Goal: Information Seeking & Learning: Find specific fact

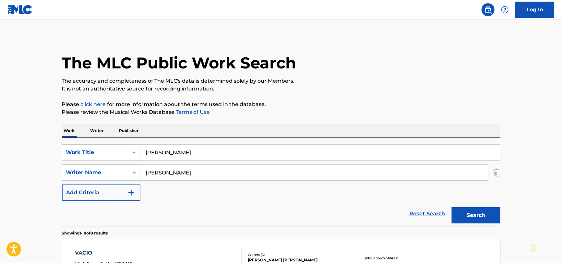
click at [197, 152] on input "[PERSON_NAME]" at bounding box center [320, 153] width 360 height 16
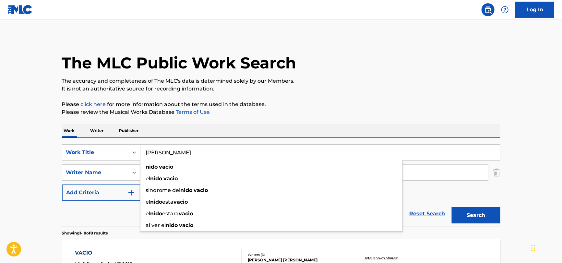
click at [197, 152] on input "[PERSON_NAME]" at bounding box center [320, 153] width 360 height 16
paste input "The Gambler Song by [PERSON_NAME]"
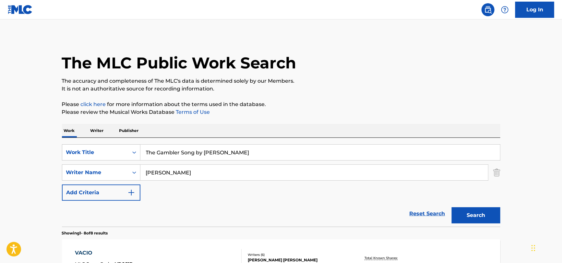
drag, startPoint x: 181, startPoint y: 152, endPoint x: 245, endPoint y: 152, distance: 63.3
click at [245, 152] on input "The Gambler Song by [PERSON_NAME]" at bounding box center [320, 153] width 360 height 16
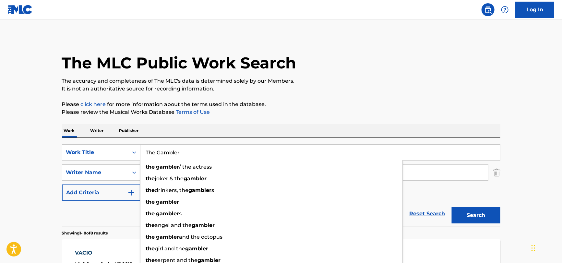
type input "The Gambler"
click at [120, 212] on div "Reset Search Search" at bounding box center [281, 214] width 439 height 26
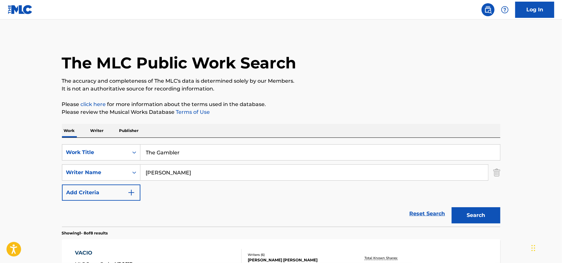
click at [180, 176] on input "[PERSON_NAME]" at bounding box center [314, 173] width 348 height 16
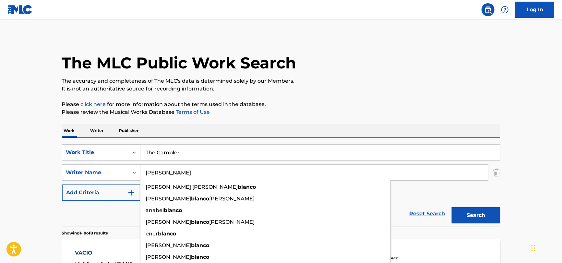
click at [181, 176] on input "[PERSON_NAME]" at bounding box center [314, 173] width 348 height 16
paste input "The Gambler Song by [PERSON_NAME]"
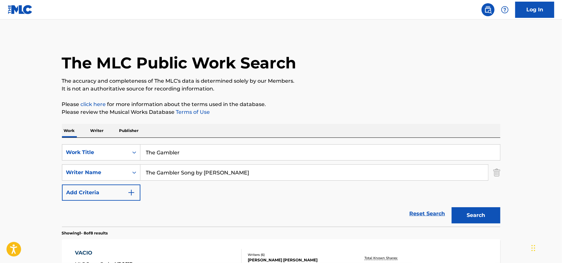
click at [224, 173] on input "The Gambler Song by [PERSON_NAME]" at bounding box center [314, 173] width 348 height 16
drag, startPoint x: 222, startPoint y: 172, endPoint x: 29, endPoint y: 175, distance: 193.7
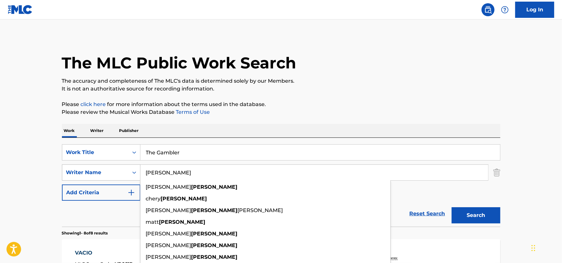
click at [452, 207] on button "Search" at bounding box center [476, 215] width 49 height 16
drag, startPoint x: 40, startPoint y: 129, endPoint x: 45, endPoint y: 129, distance: 5.2
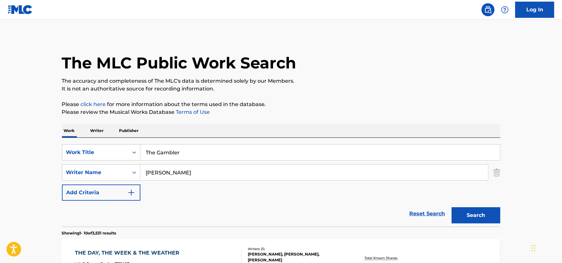
click at [161, 167] on input "[PERSON_NAME]" at bounding box center [314, 173] width 348 height 16
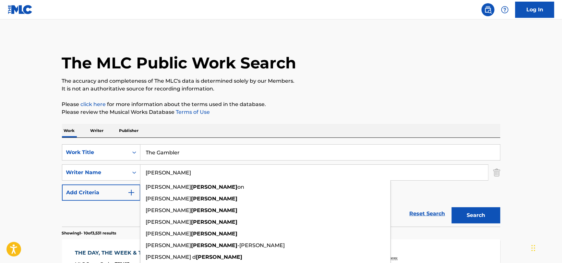
click at [161, 167] on input "[PERSON_NAME]" at bounding box center [314, 173] width 348 height 16
paste input "Schlitz"
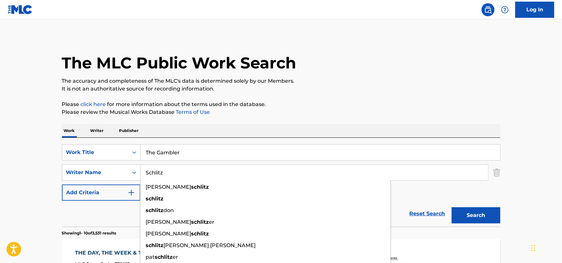
type input "Schlitz"
drag, startPoint x: 106, startPoint y: 212, endPoint x: 320, endPoint y: 235, distance: 215.6
click at [106, 212] on div "Reset Search Search" at bounding box center [281, 214] width 439 height 26
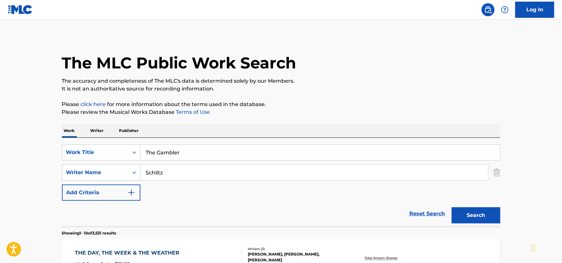
click at [481, 215] on button "Search" at bounding box center [476, 215] width 49 height 16
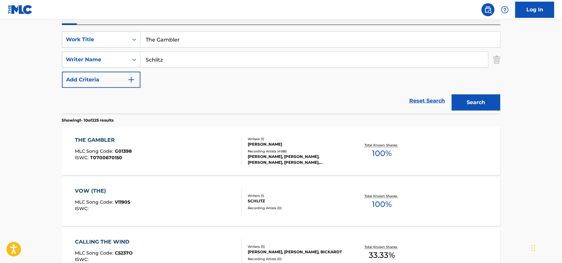
scroll to position [130, 0]
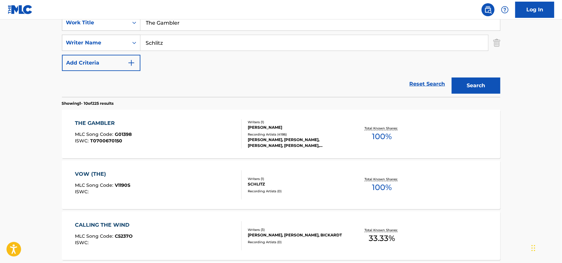
click at [189, 124] on div "THE GAMBLER MLC Song Code : G01398 ISWC : T0700670150" at bounding box center [158, 133] width 167 height 29
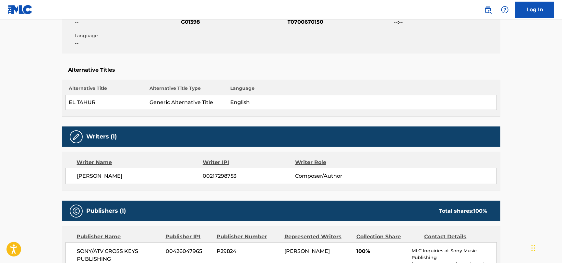
scroll to position [227, 0]
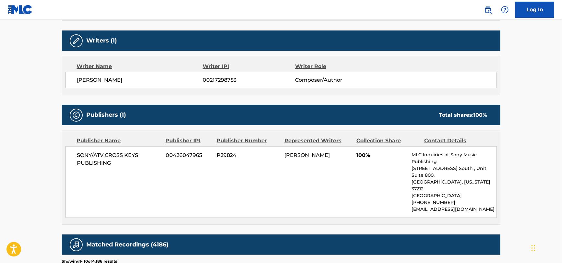
click at [93, 159] on span "SONY/ATV CROSS KEYS PUBLISHING" at bounding box center [119, 160] width 84 height 16
click at [92, 160] on span "SONY/ATV CROSS KEYS PUBLISHING" at bounding box center [119, 160] width 84 height 16
click at [92, 161] on span "SONY/ATV CROSS KEYS PUBLISHING" at bounding box center [119, 160] width 84 height 16
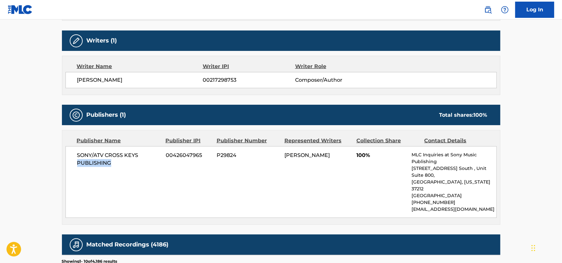
click at [91, 161] on span "SONY/ATV CROSS KEYS PUBLISHING" at bounding box center [119, 160] width 84 height 16
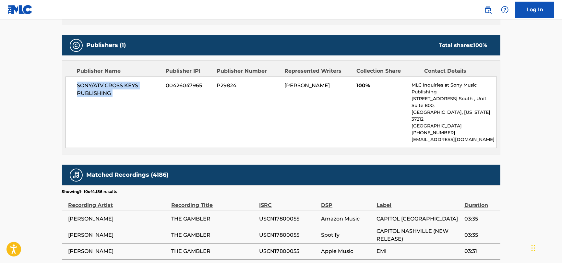
scroll to position [454, 0]
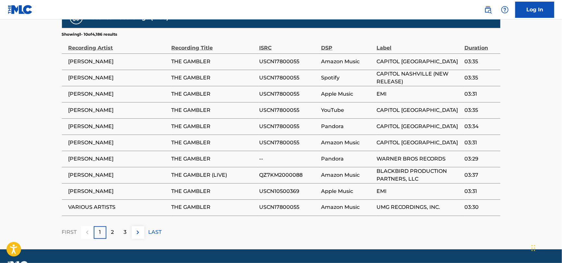
click at [74, 155] on span "[PERSON_NAME]" at bounding box center [118, 159] width 100 height 8
copy div "[PERSON_NAME]"
